Goal: Task Accomplishment & Management: Manage account settings

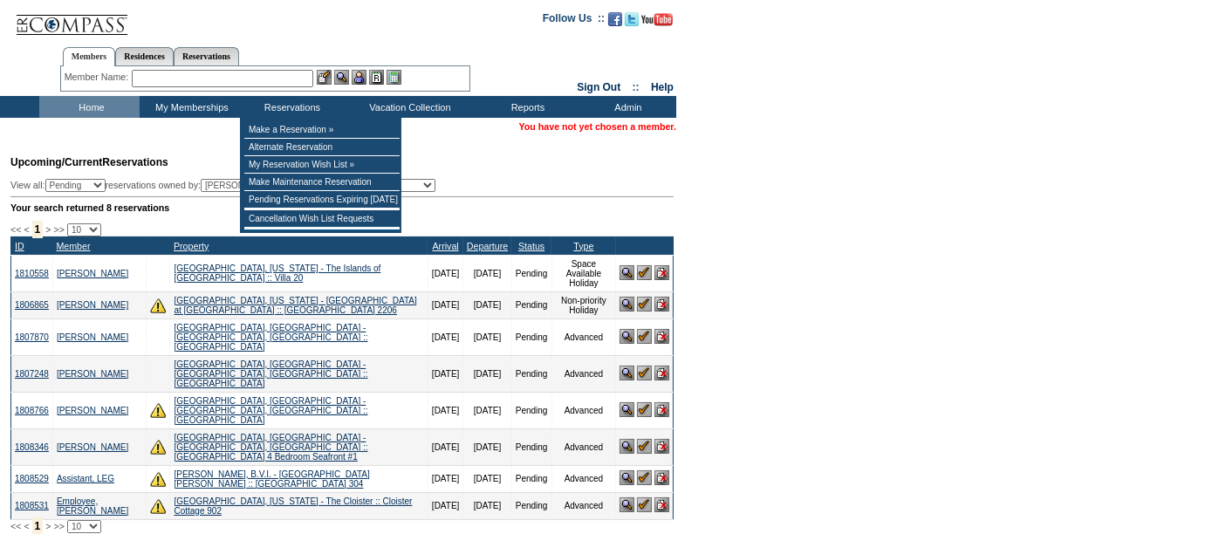
click at [244, 74] on input "text" at bounding box center [222, 78] width 181 height 17
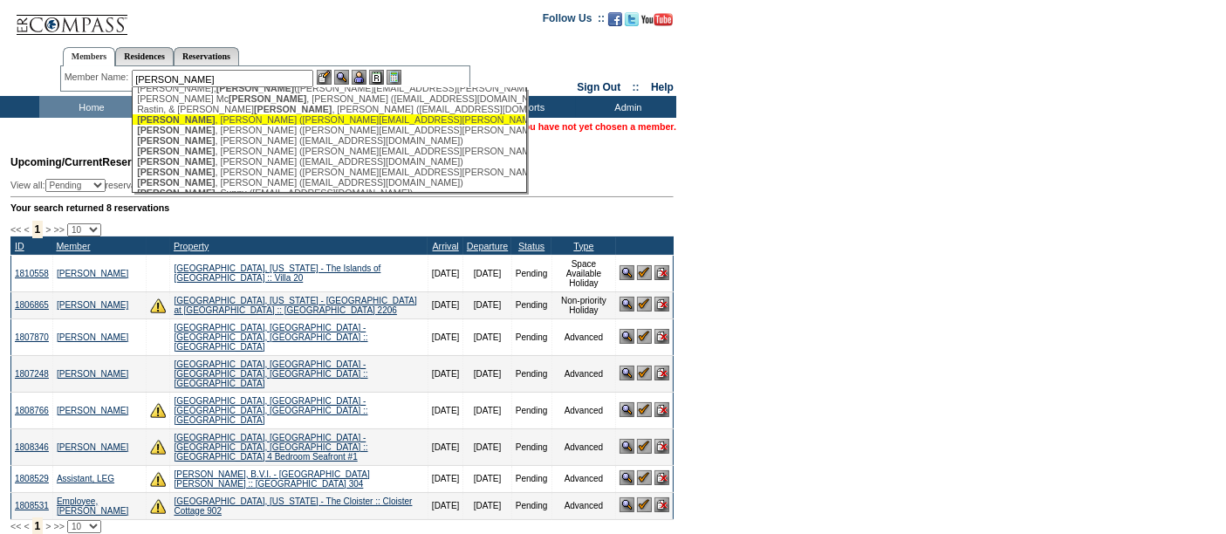
scroll to position [77, 0]
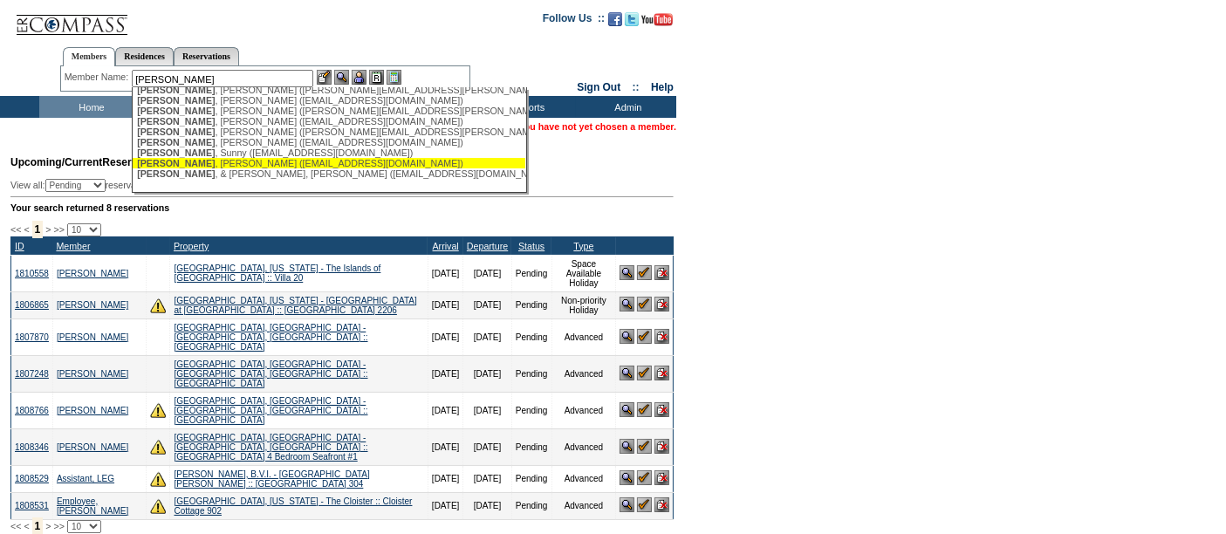
click at [215, 160] on div "[PERSON_NAME] ([EMAIL_ADDRESS][DOMAIN_NAME])" at bounding box center [329, 163] width 384 height 10
type input "[PERSON_NAME] ([EMAIL_ADDRESS][DOMAIN_NAME])"
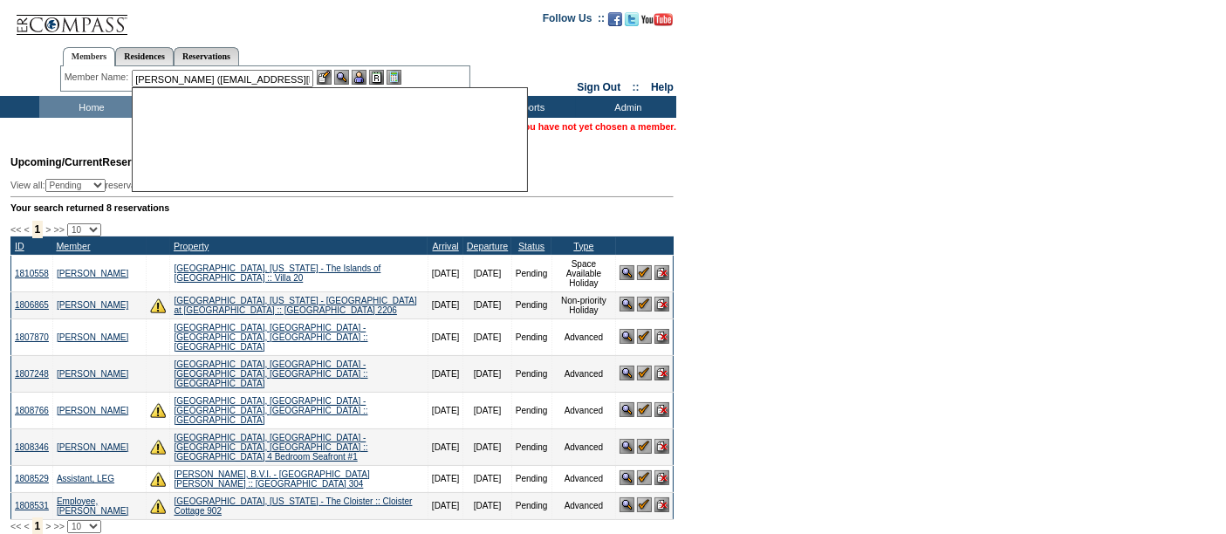
scroll to position [0, 0]
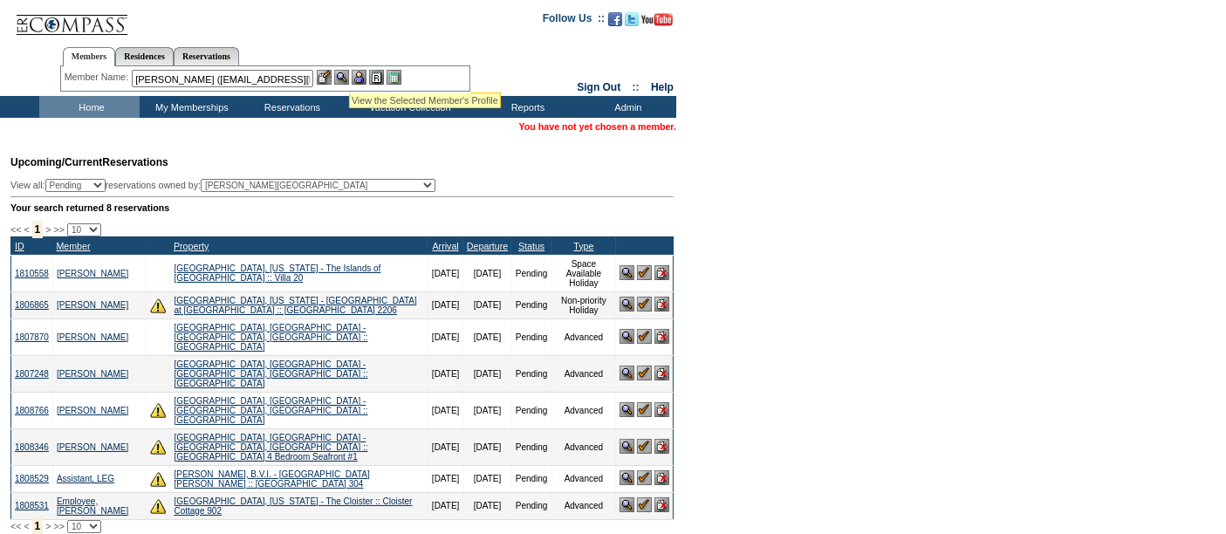
click at [344, 75] on img at bounding box center [341, 77] width 15 height 15
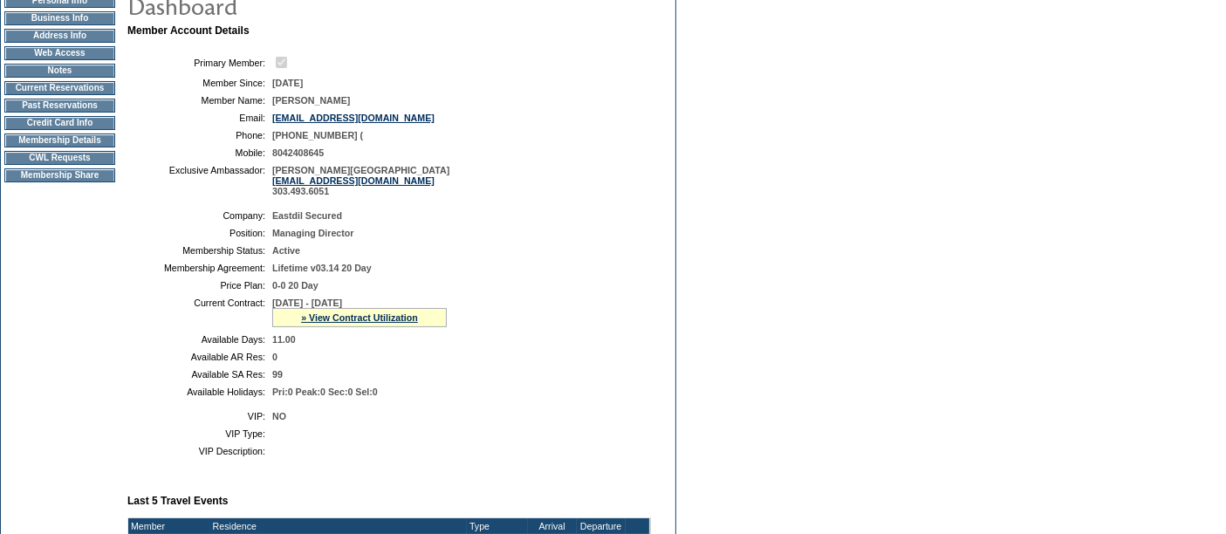
scroll to position [172, 0]
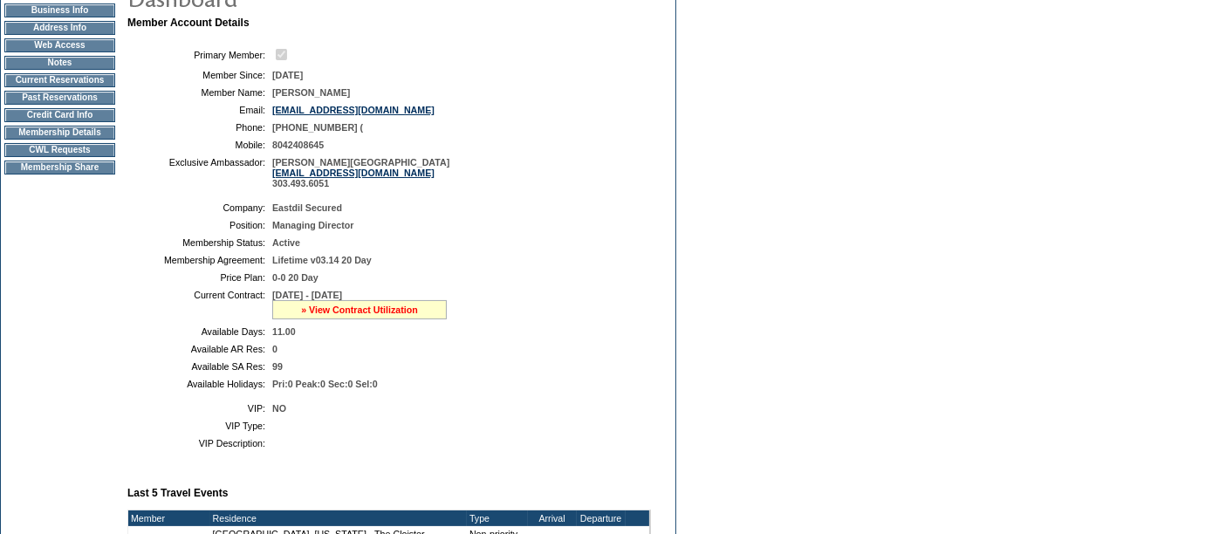
click at [337, 311] on link "» View Contract Utilization" at bounding box center [359, 309] width 117 height 10
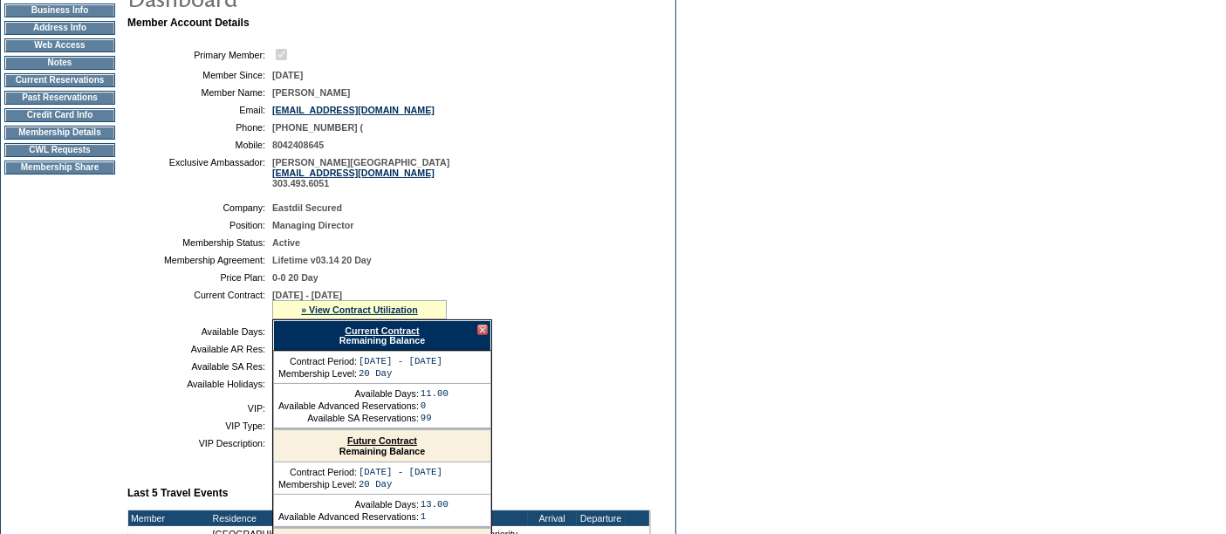
click at [349, 325] on link "Current Contract" at bounding box center [382, 330] width 74 height 10
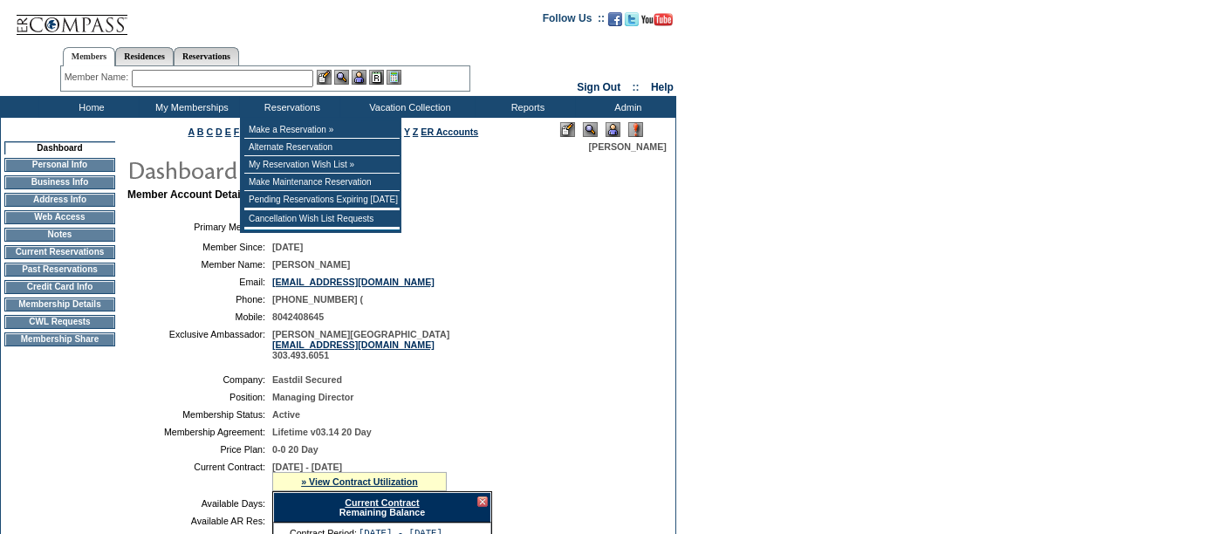
click at [244, 78] on input "text" at bounding box center [222, 78] width 181 height 17
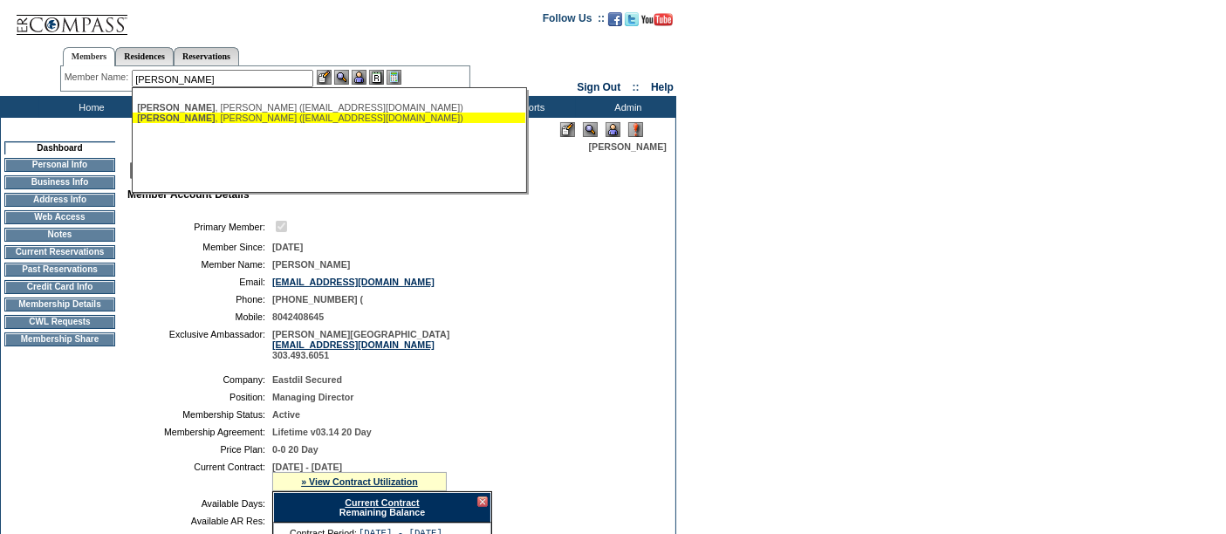
click at [196, 118] on div "Calligan , Scott (scottcal1@zoominternet.net)" at bounding box center [329, 118] width 384 height 10
type input "Calligan, Scott (scottcal1@zoominternet.net)"
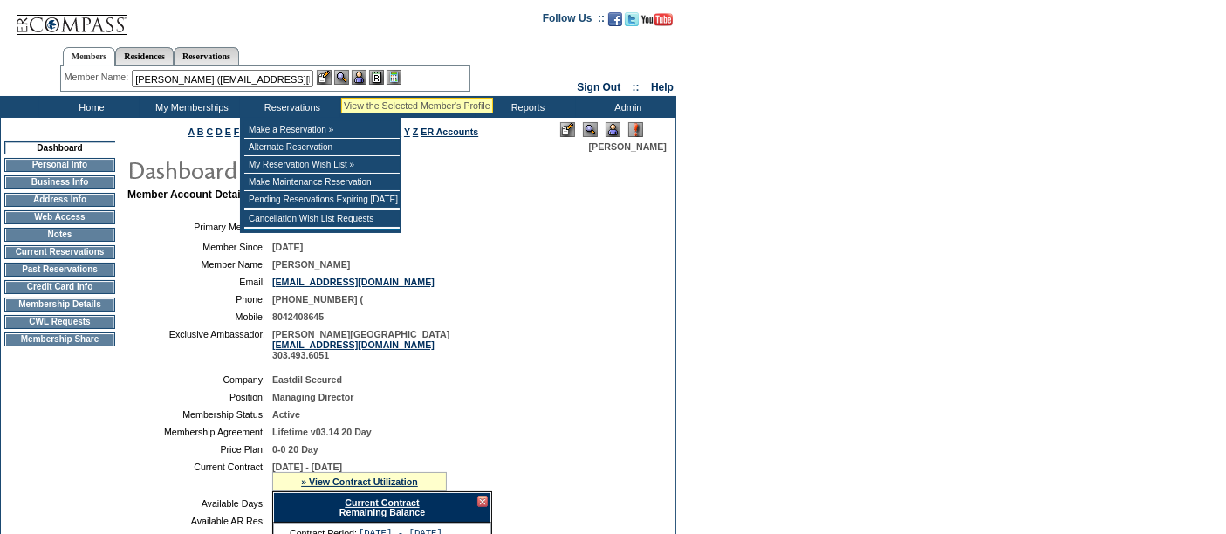
click at [342, 76] on img at bounding box center [341, 77] width 15 height 15
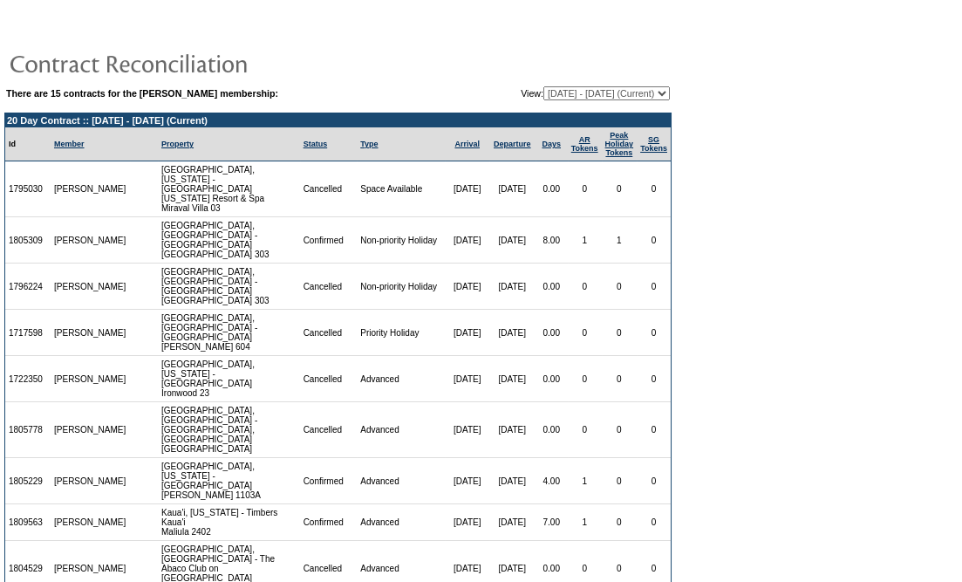
click at [593, 93] on select "08/01/14 - 08/31/15 09/01/15 - 08/31/16 09/01/16 - 08/31/17 09/01/17 - 08/31/18…" at bounding box center [607, 93] width 127 height 14
select select "123466"
click at [544, 86] on select "08/01/14 - 08/31/15 09/01/15 - 08/31/16 09/01/16 - 08/31/17 09/01/17 - 08/31/18…" at bounding box center [607, 93] width 127 height 14
